Goal: Find specific page/section: Find specific page/section

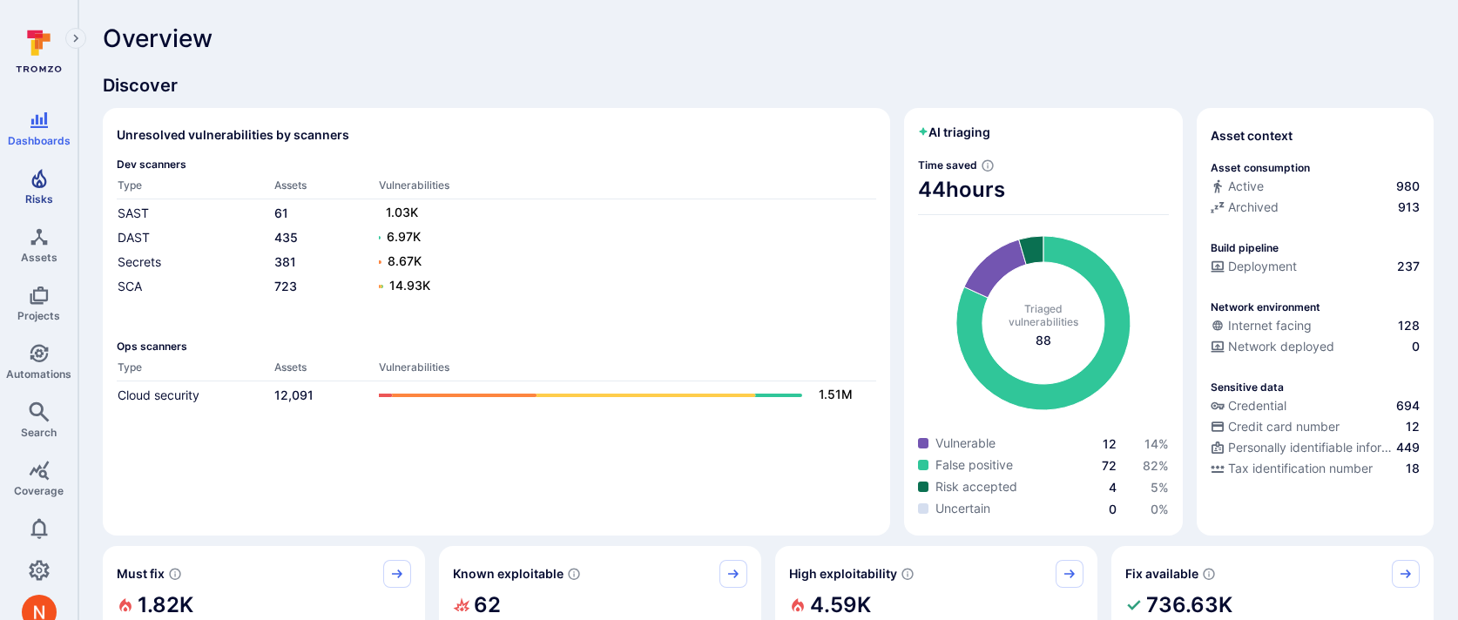
click at [33, 195] on span "Risks" at bounding box center [39, 198] width 28 height 13
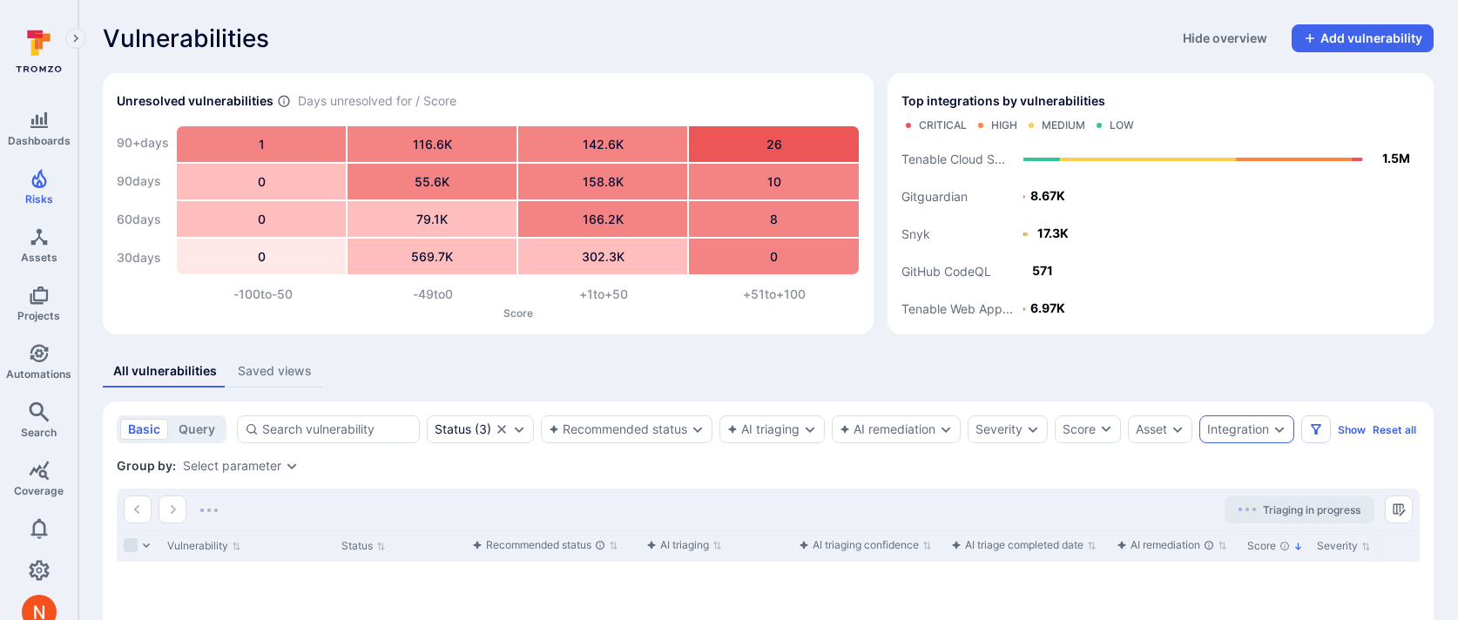
click at [1267, 432] on div "Integration" at bounding box center [1238, 429] width 62 height 14
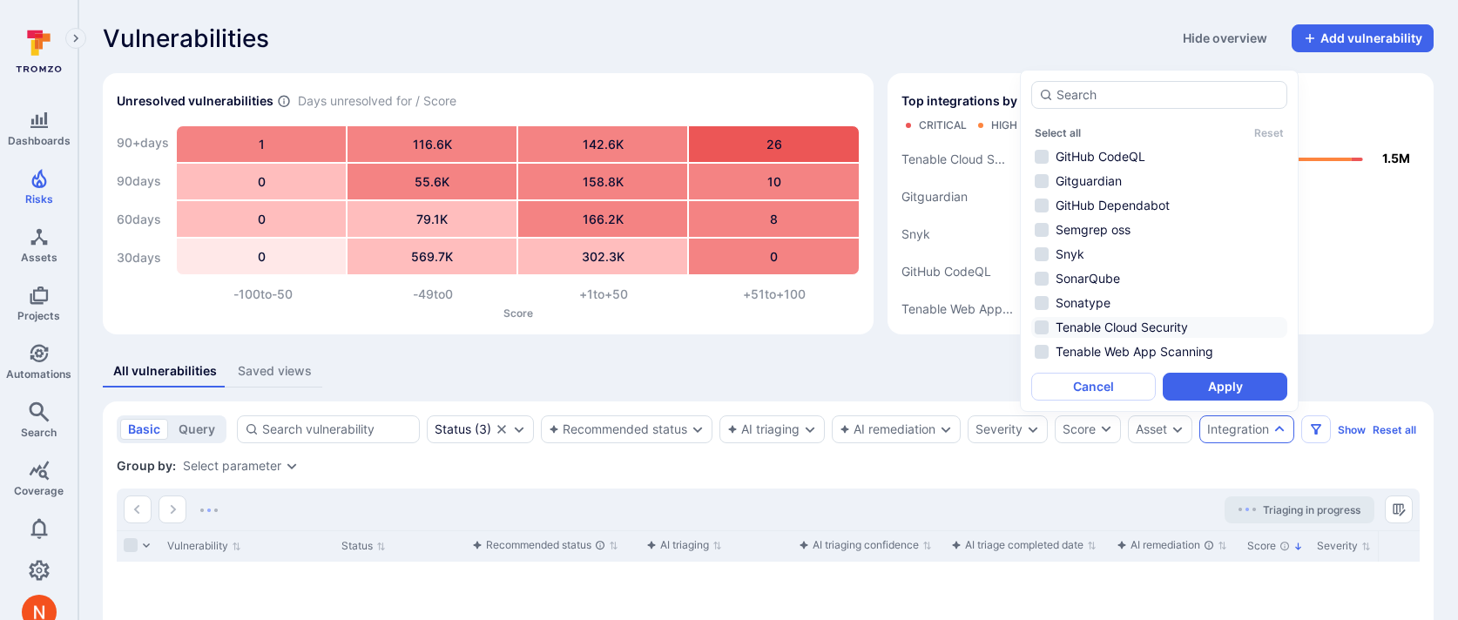
click at [1165, 330] on li "Tenable Cloud Security" at bounding box center [1159, 327] width 256 height 21
click at [1193, 376] on button "Apply" at bounding box center [1225, 387] width 125 height 28
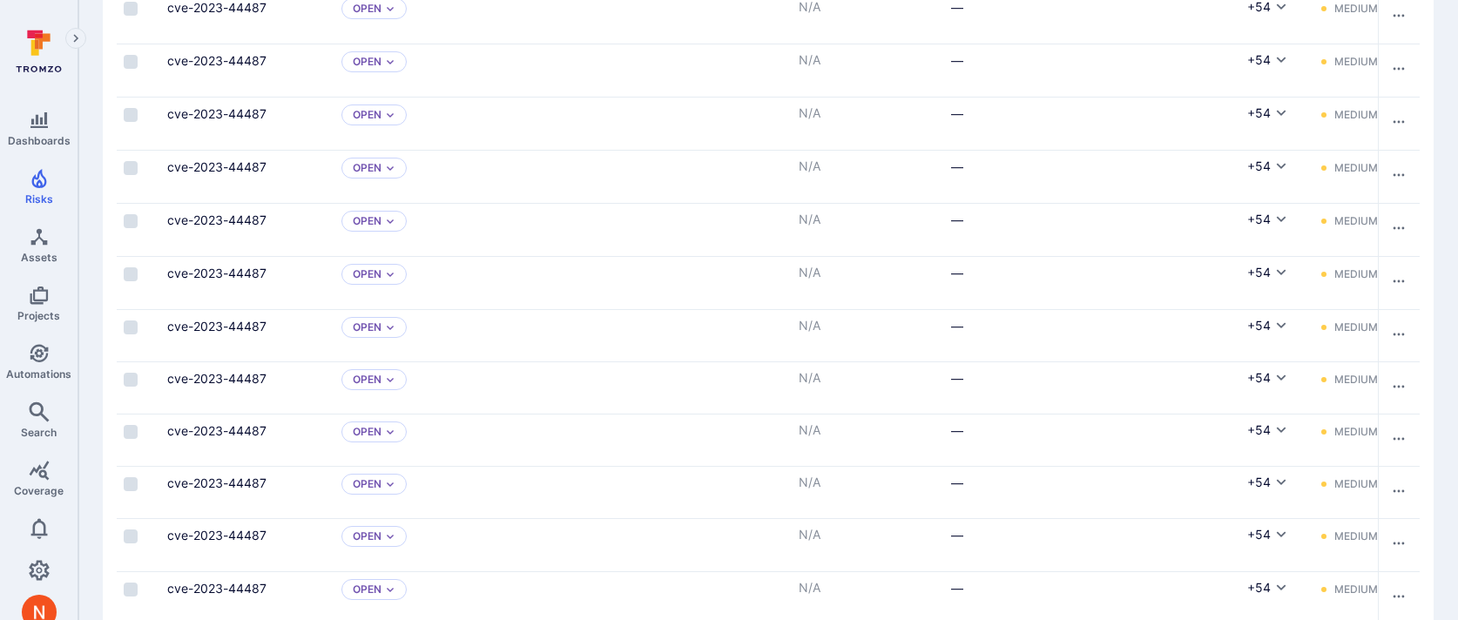
scroll to position [1083, 0]
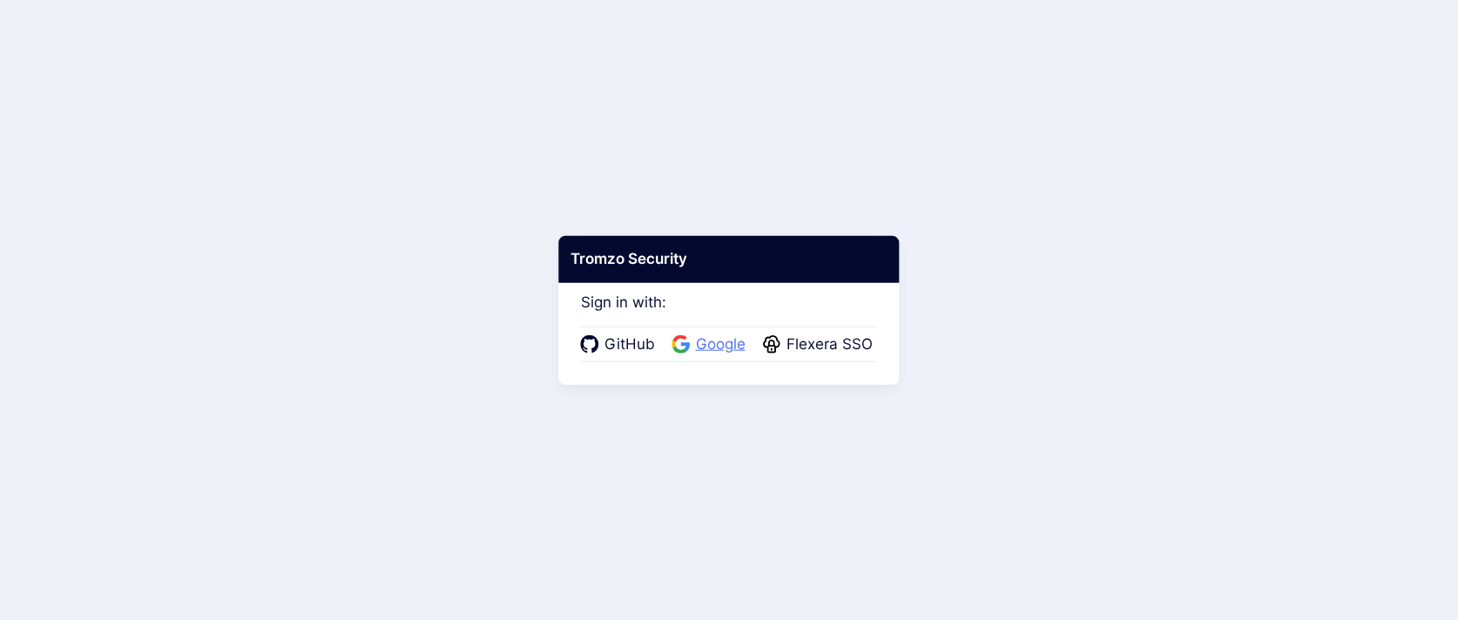
click at [710, 344] on span "Google" at bounding box center [721, 345] width 60 height 23
